Goal: Transaction & Acquisition: Purchase product/service

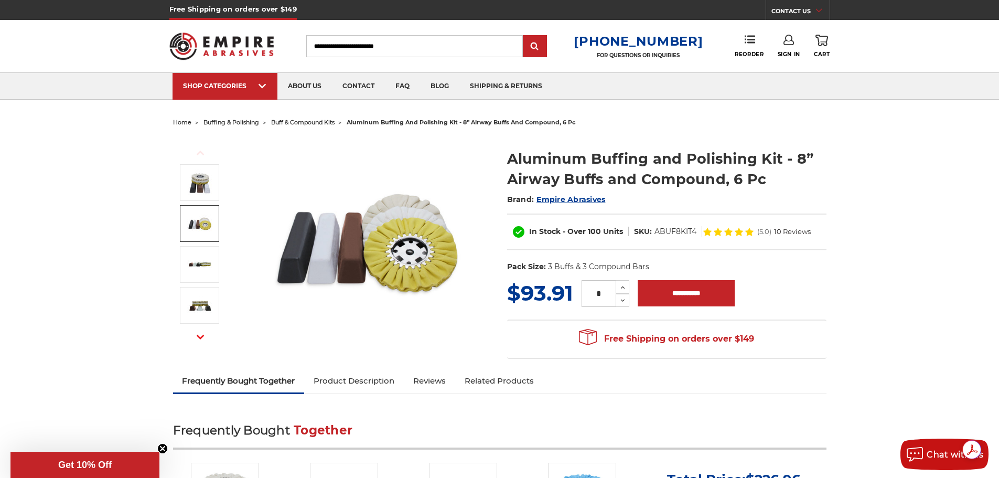
click at [203, 225] on img at bounding box center [200, 223] width 26 height 26
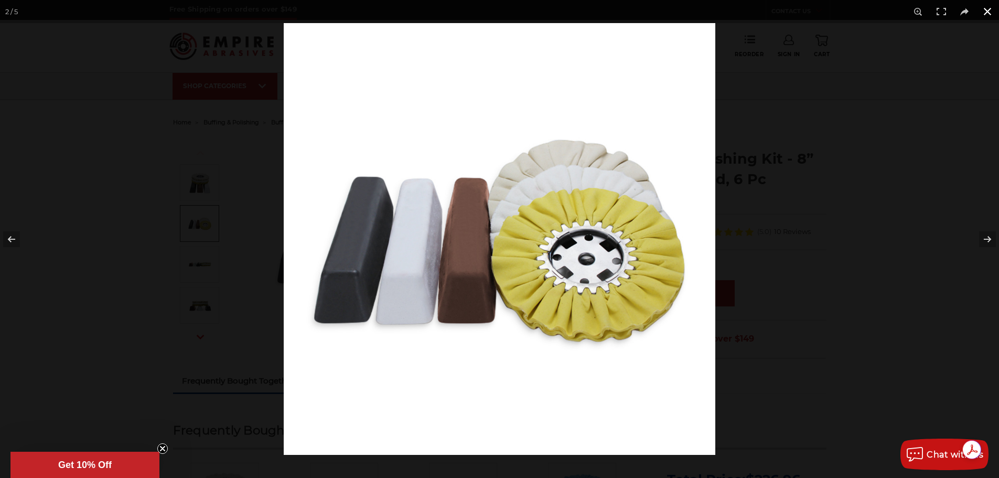
click at [979, 8] on button at bounding box center [987, 11] width 23 height 23
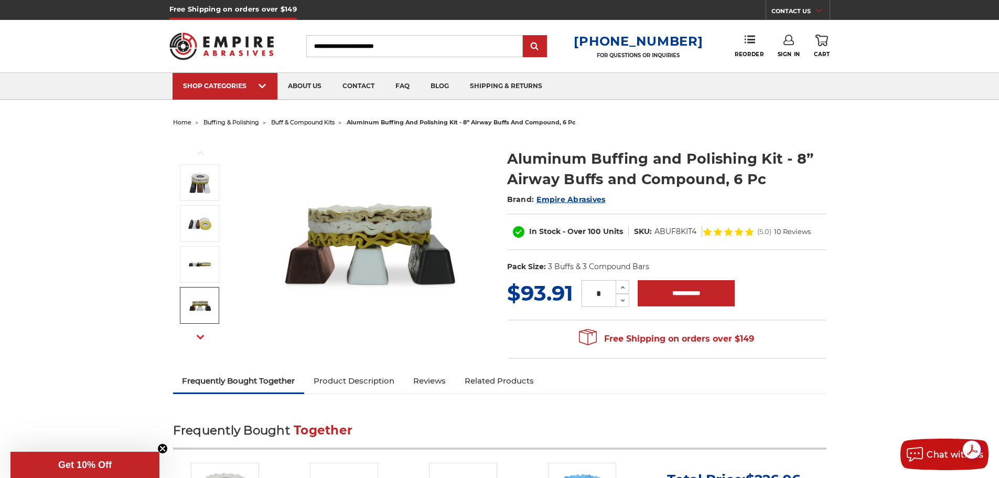
click at [202, 340] on button "Next" at bounding box center [200, 337] width 25 height 23
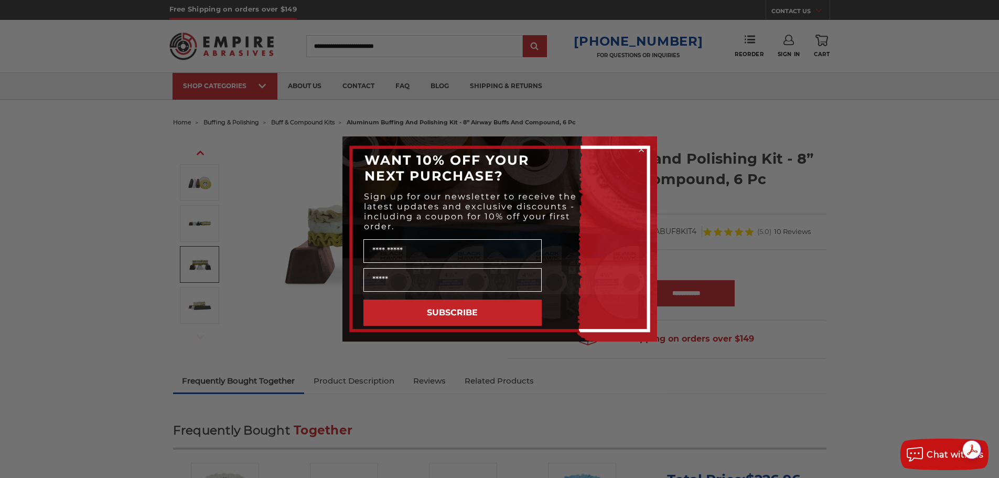
click at [641, 146] on circle "Close dialog" at bounding box center [641, 150] width 10 height 10
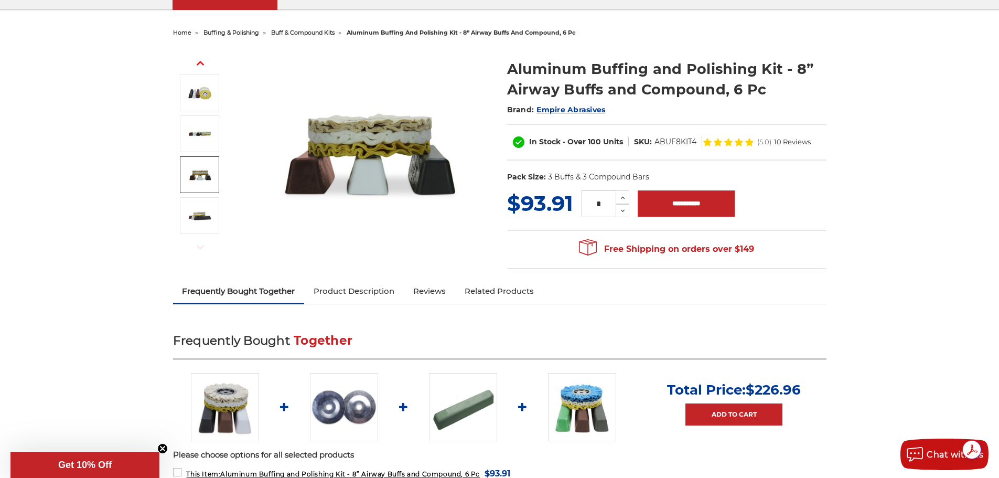
scroll to position [105, 0]
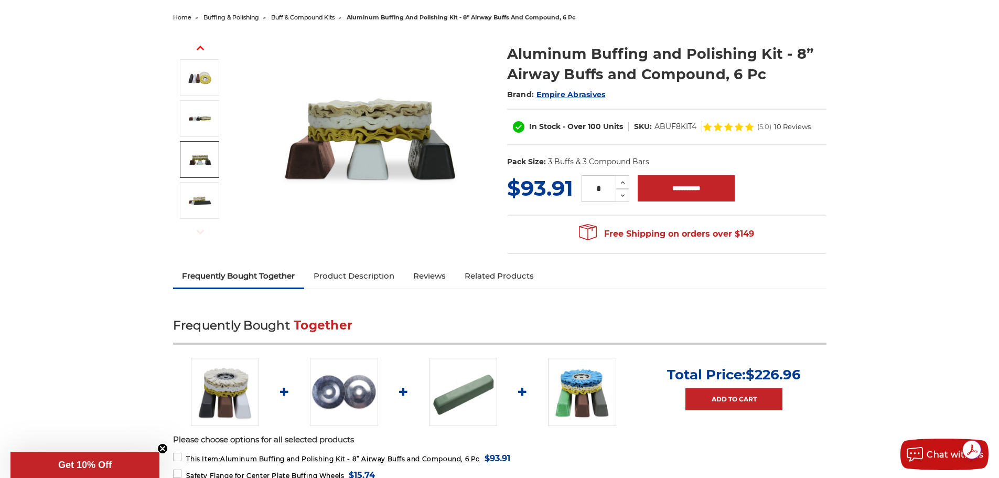
click at [341, 395] on img at bounding box center [344, 392] width 68 height 68
